Goal: Task Accomplishment & Management: Manage account settings

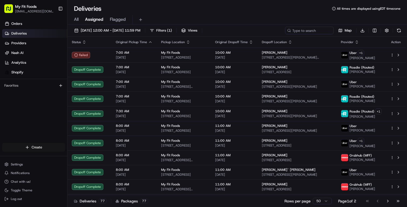
click at [30, 145] on html "My Fit Foods [EMAIL_ADDRESS][DOMAIN_NAME] Toggle Sidebar Orders Deliveries Prov…" at bounding box center [203, 103] width 407 height 207
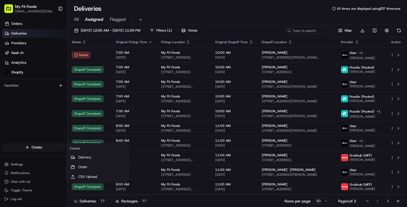
click at [200, 7] on html "My Fit Foods [EMAIL_ADDRESS][DOMAIN_NAME] Toggle Sidebar Orders Deliveries Prov…" at bounding box center [203, 103] width 407 height 207
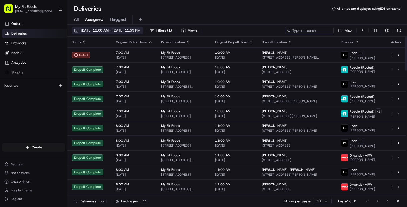
click at [78, 29] on button "[DATE] 12:00 AM - [DATE] 11:59 PM" at bounding box center [107, 31] width 71 height 8
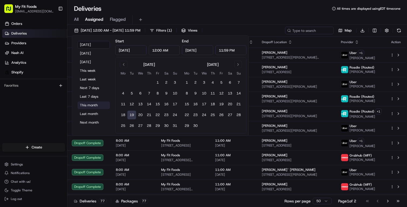
click at [84, 106] on button "This month" at bounding box center [93, 105] width 32 height 8
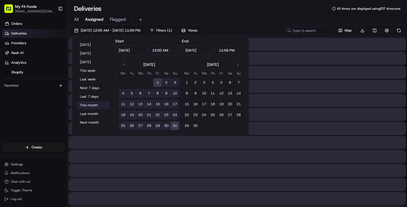
type input "[DATE]"
click at [201, 8] on div "Deliveries All times are displayed using EDT timezone" at bounding box center [237, 8] width 340 height 9
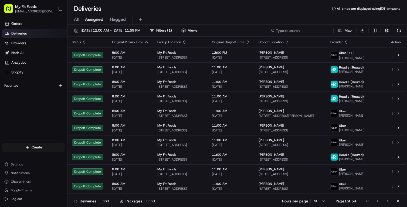
click at [310, 28] on input at bounding box center [301, 31] width 65 height 8
paste input "#869627"
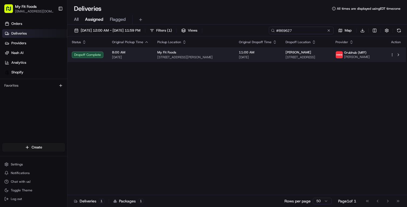
type input "#869627"
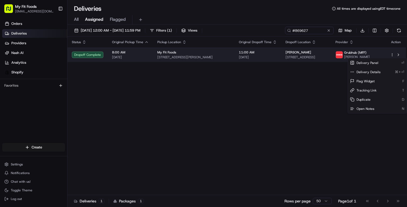
click at [391, 55] on html "My Fit Foods [EMAIL_ADDRESS][DOMAIN_NAME] Toggle Sidebar Orders Deliveries Prov…" at bounding box center [203, 103] width 407 height 207
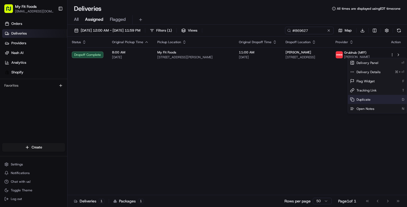
click at [354, 101] on div "Duplicate D" at bounding box center [377, 99] width 59 height 9
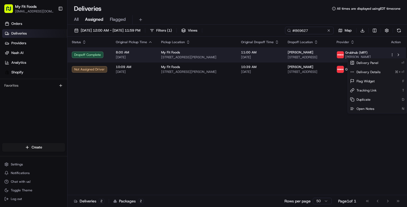
click at [307, 53] on html "My Fit Foods [EMAIL_ADDRESS][DOMAIN_NAME] Toggle Sidebar Orders Deliveries Prov…" at bounding box center [203, 103] width 407 height 207
click at [391, 54] on html "My Fit Foods [EMAIL_ADDRESS][DOMAIN_NAME] Toggle Sidebar Orders Deliveries Prov…" at bounding box center [203, 103] width 407 height 207
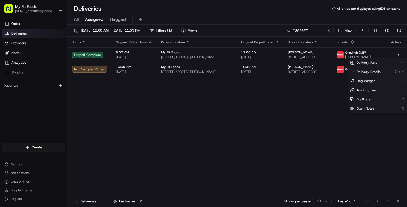
click at [391, 54] on html "My Fit Foods [EMAIL_ADDRESS][DOMAIN_NAME] Toggle Sidebar Orders Deliveries Prov…" at bounding box center [203, 103] width 407 height 207
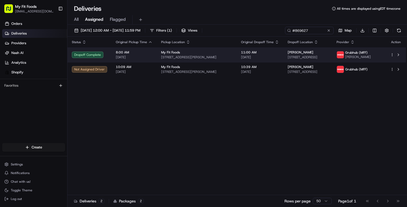
click at [325, 59] on span "[STREET_ADDRESS]" at bounding box center [308, 57] width 40 height 4
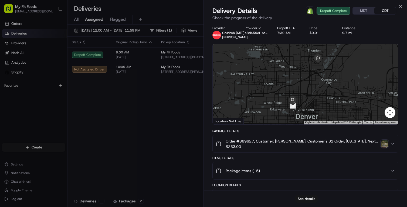
click at [301, 200] on button "See details" at bounding box center [306, 199] width 22 height 8
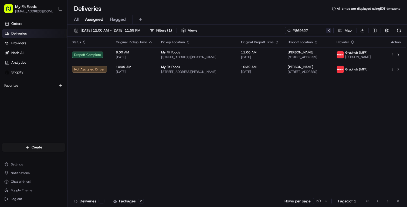
click at [330, 30] on button at bounding box center [328, 30] width 5 height 5
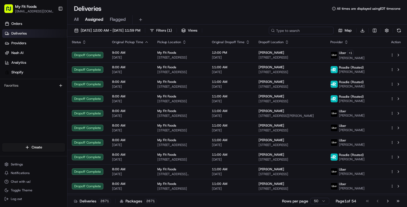
click at [316, 29] on input at bounding box center [301, 31] width 65 height 8
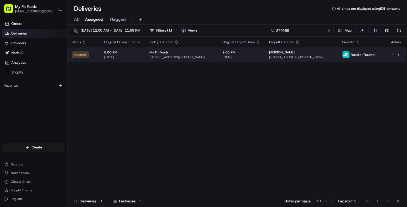
type input "870255"
click at [330, 58] on span "[STREET_ADDRESS][PERSON_NAME]" at bounding box center [301, 57] width 64 height 4
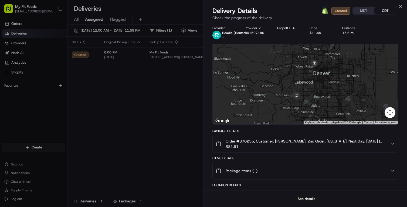
click at [304, 198] on button "See details" at bounding box center [306, 199] width 22 height 8
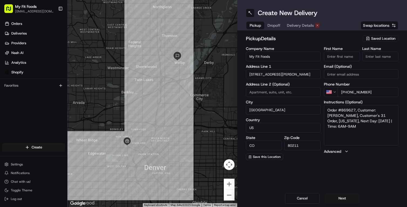
drag, startPoint x: 356, startPoint y: 111, endPoint x: 394, endPoint y: 123, distance: 39.7
click at [394, 123] on textarea "Order #869627, Customer: [PERSON_NAME], Customer's 31 Order, [US_STATE], Next D…" at bounding box center [361, 125] width 75 height 40
type textarea "Order #869627 REPLACEMENT"
click at [398, 162] on div "pickup Details Saved Location Company Name My Fit Foods Address Line 1 3024 N S…" at bounding box center [322, 97] width 170 height 134
click at [344, 195] on button "Next" at bounding box center [342, 198] width 35 height 11
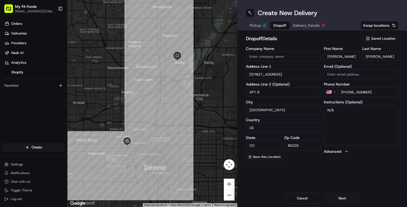
click at [353, 117] on textarea "N/A" at bounding box center [361, 125] width 75 height 40
click at [342, 197] on button "Next" at bounding box center [342, 198] width 35 height 11
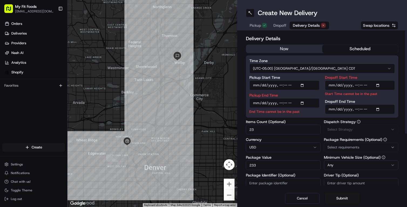
click at [284, 48] on button "now" at bounding box center [284, 49] width 76 height 8
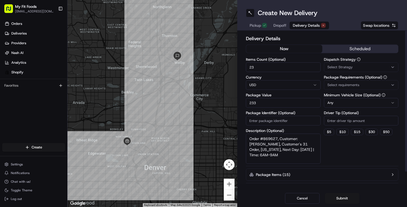
click at [346, 63] on button "Select Strategy" at bounding box center [361, 67] width 75 height 10
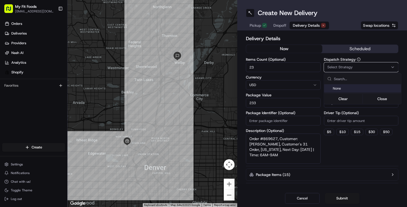
click at [352, 66] on html "My Fit Foods support@myfitfoods.com Toggle Sidebar Orders Deliveries Providers …" at bounding box center [203, 103] width 407 height 207
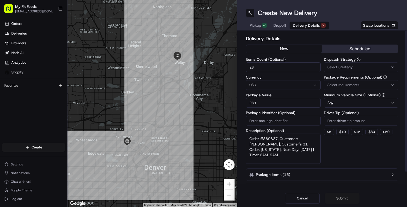
click at [354, 64] on button "Select Strategy" at bounding box center [361, 67] width 75 height 10
click at [368, 66] on html "My Fit Foods support@myfitfoods.com Toggle Sidebar Orders Deliveries Providers …" at bounding box center [203, 103] width 407 height 207
click at [393, 66] on icon "button" at bounding box center [393, 67] width 4 height 4
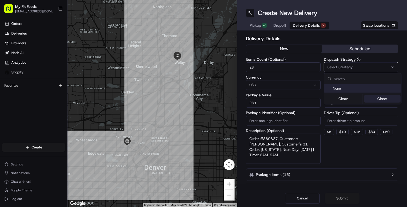
click at [383, 101] on button "Close" at bounding box center [382, 99] width 37 height 8
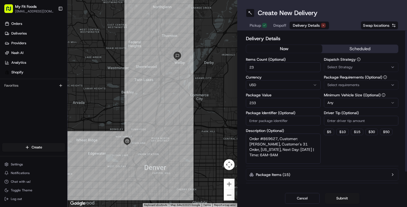
drag, startPoint x: 278, startPoint y: 141, endPoint x: 311, endPoint y: 166, distance: 41.6
click at [311, 166] on div "Delivery Details now scheduled Items Count (Optional) 23 Currency USD Package V…" at bounding box center [322, 120] width 152 height 170
type textarea "Order #869627"
click at [371, 148] on div "Dispatch Strategy Select Strategy Package Requirements (Optional) Select requir…" at bounding box center [361, 110] width 75 height 106
click at [364, 67] on div "Select Strategy" at bounding box center [361, 67] width 72 height 5
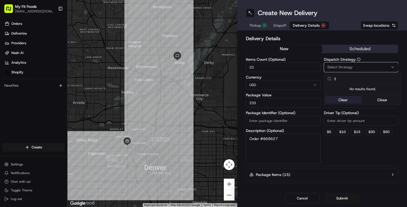
type input "3"
click at [345, 99] on button "Clear" at bounding box center [343, 100] width 37 height 8
click at [334, 157] on html "My Fit Foods support@myfitfoods.com Toggle Sidebar Orders Deliveries Providers …" at bounding box center [203, 103] width 407 height 207
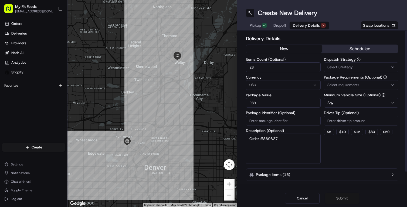
click at [341, 196] on button "Submit" at bounding box center [342, 198] width 35 height 11
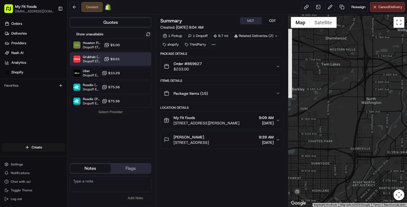
click at [129, 60] on div "Grubhub (MFF) Dropoff ETA 38 minutes $9.01" at bounding box center [111, 59] width 82 height 13
click at [110, 113] on button "Assign Provider" at bounding box center [110, 112] width 38 height 6
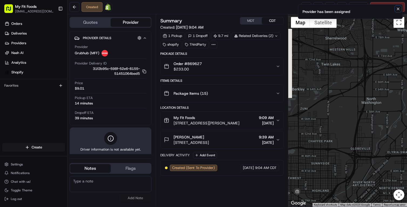
click at [399, 8] on icon "Notifications (F8)" at bounding box center [398, 9] width 2 height 2
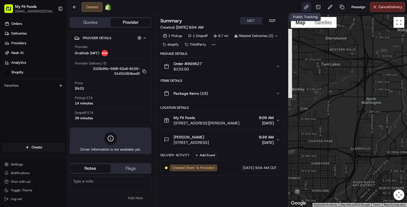
click at [307, 8] on link at bounding box center [306, 7] width 10 height 10
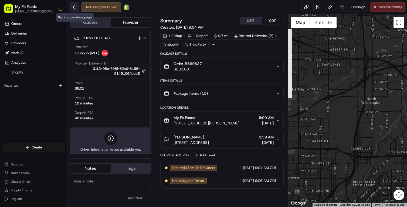
click at [74, 10] on button at bounding box center [75, 7] width 10 height 10
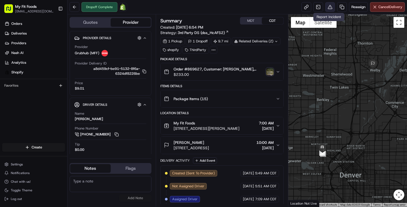
click at [328, 7] on button at bounding box center [330, 7] width 10 height 10
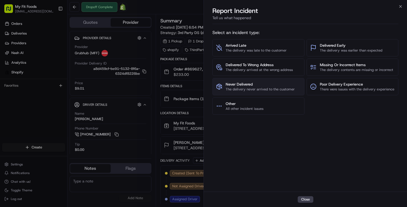
click at [243, 91] on span "The delivery never arrived to the customer" at bounding box center [260, 89] width 69 height 5
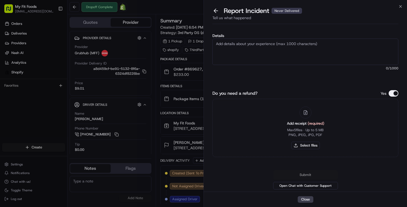
click at [285, 54] on textarea "Details" at bounding box center [305, 52] width 186 height 26
type textarea "X"
type textarea "Customer never received, invalid proof of delivery"
click at [264, 91] on div "Do you need a refund? Yes" at bounding box center [305, 93] width 186 height 6
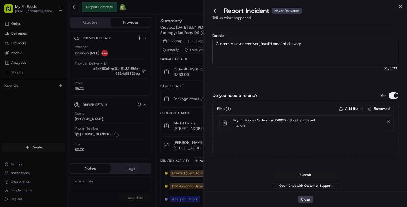
click at [302, 175] on button "Submit" at bounding box center [305, 175] width 65 height 10
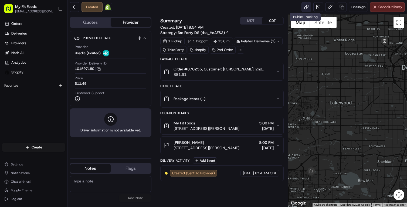
click at [306, 9] on link at bounding box center [306, 7] width 10 height 10
